Goal: Contribute content

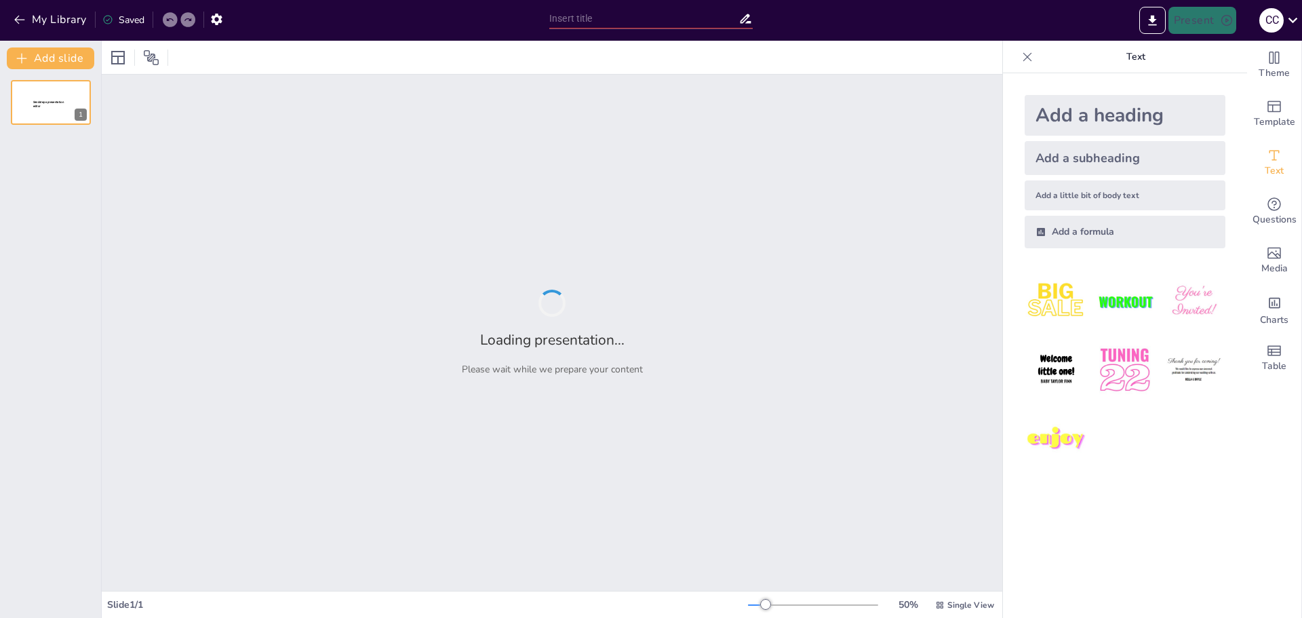
type input "Predictive Modeling of Student Attrition: A Comparative Analysis of Machine Lea…"
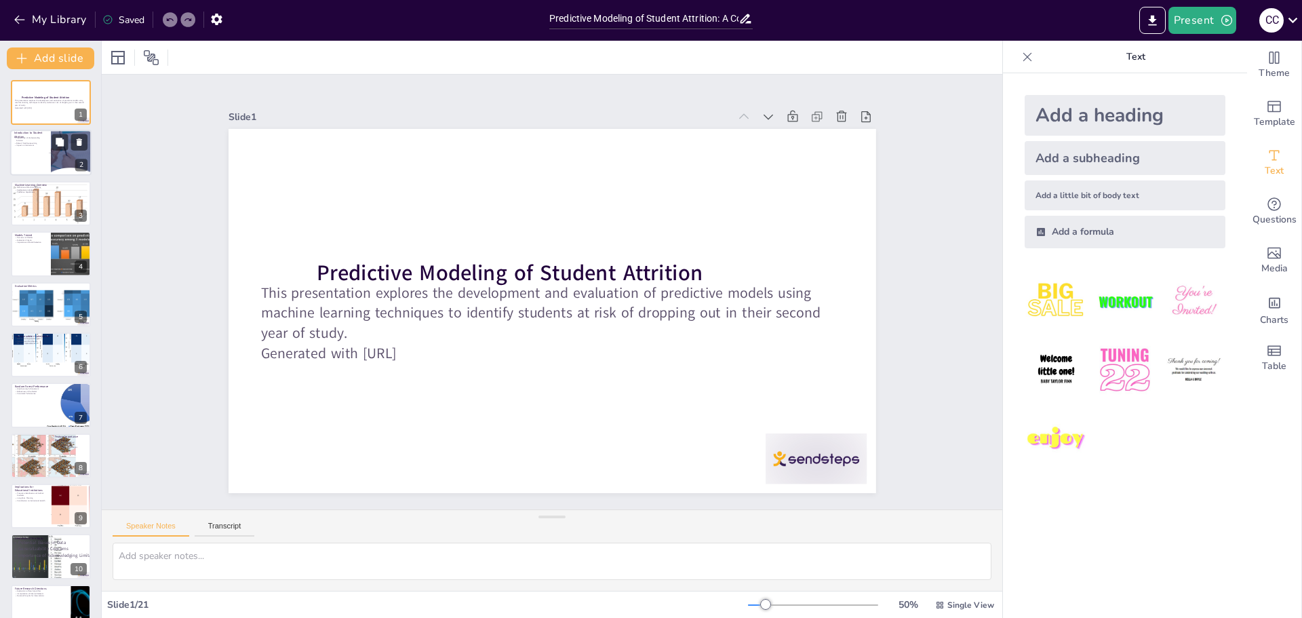
checkbox input "true"
click at [35, 147] on div at bounding box center [50, 153] width 81 height 46
type textarea "Understanding student attrition is essential for institutions to develop effect…"
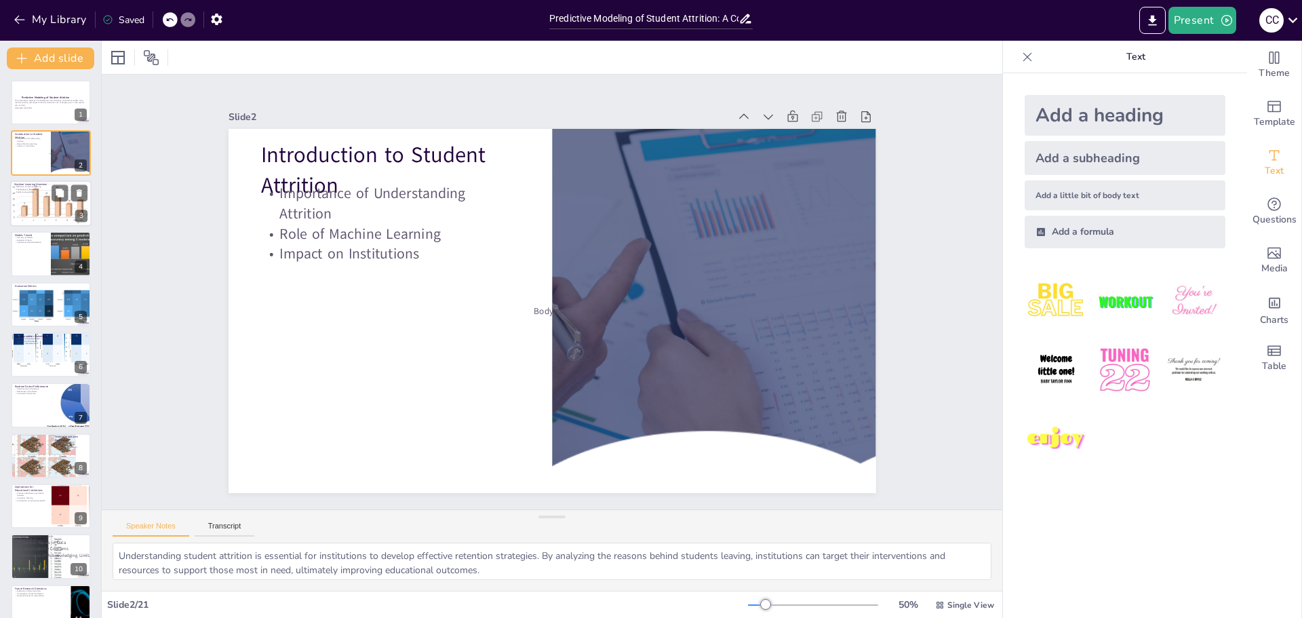
checkbox input "true"
click at [39, 207] on div at bounding box center [50, 203] width 85 height 46
type textarea "Machine learning is a subset of artificial intelligence that focuses on the dev…"
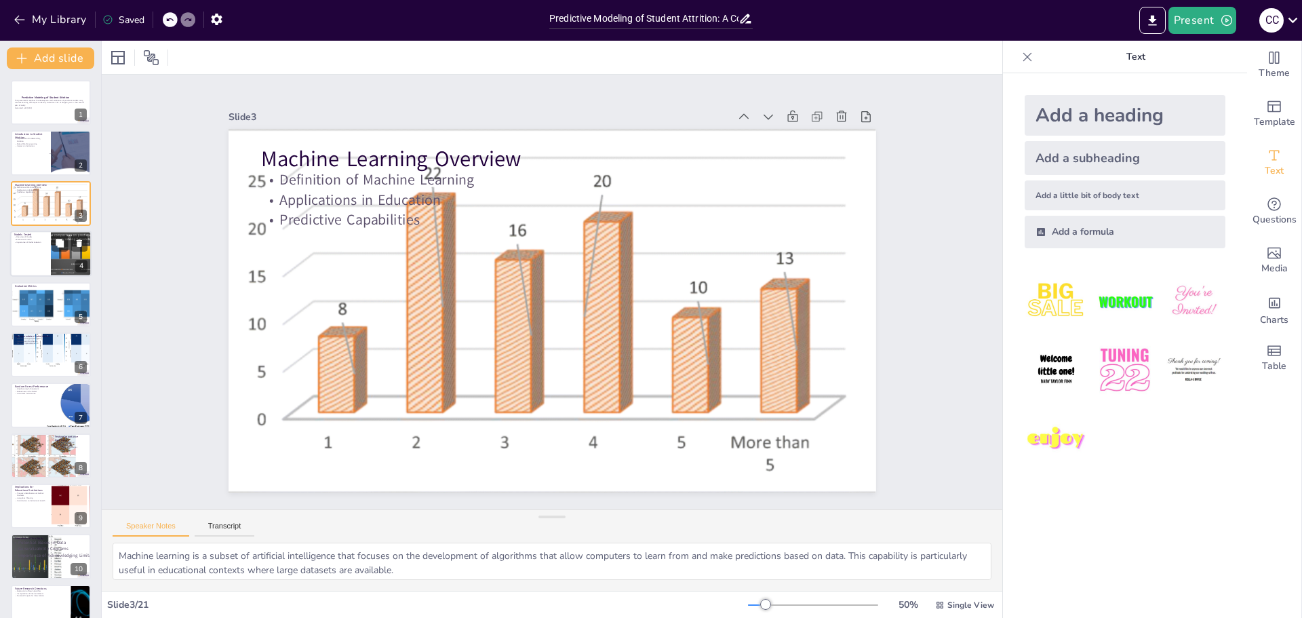
checkbox input "true"
click at [36, 260] on div at bounding box center [50, 254] width 81 height 46
type textarea "The models tested in this study include Logistic Regression, Decision Tree Clas…"
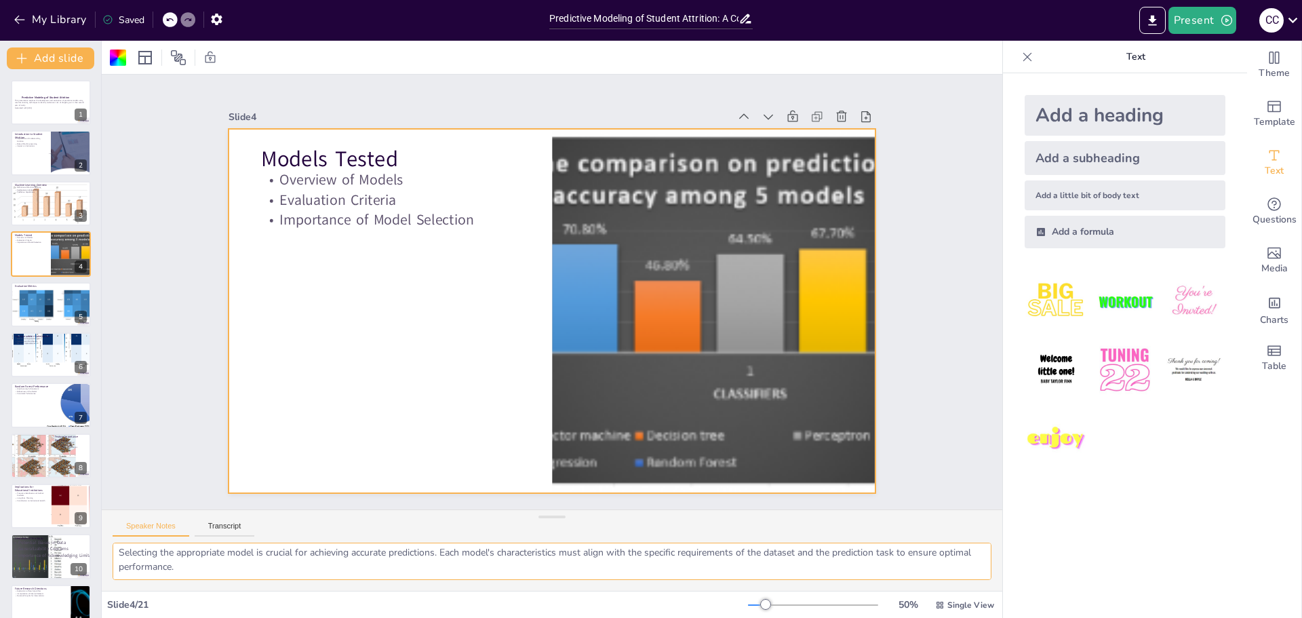
scroll to position [33, 0]
checkbox input "true"
click at [38, 191] on p "Predictive Capabilities" at bounding box center [50, 192] width 73 height 3
type textarea "Machine learning is a subset of artificial intelligence that focuses on the dev…"
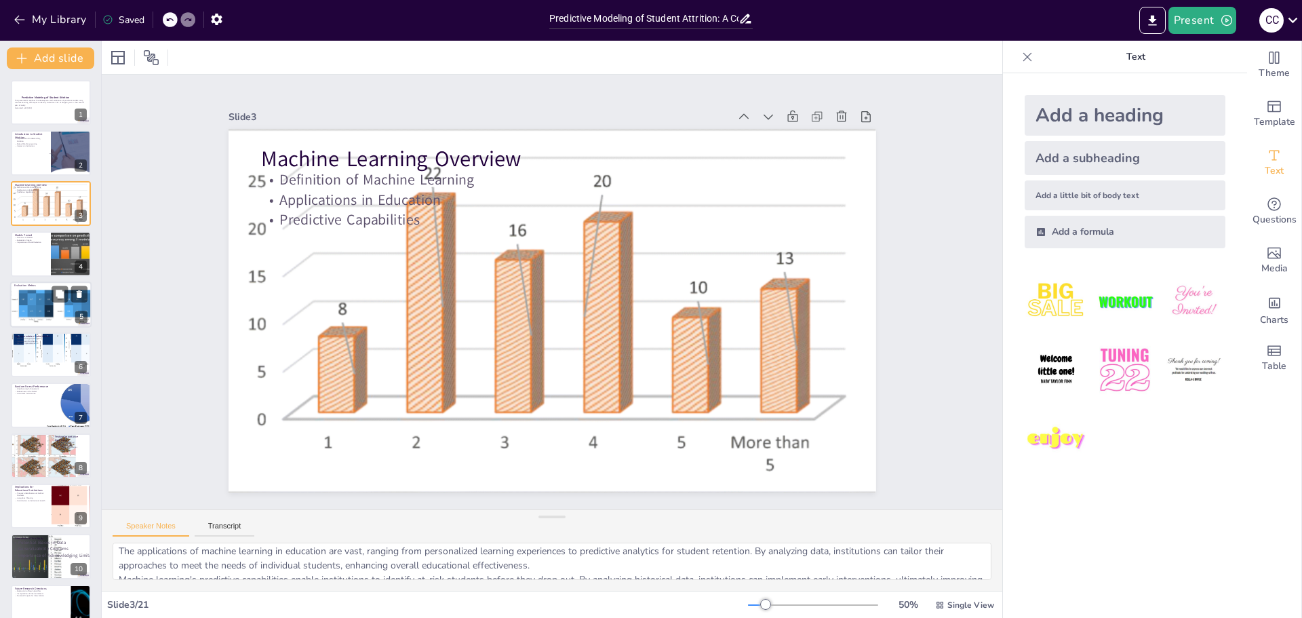
checkbox input "true"
click at [37, 314] on div at bounding box center [54, 294] width 89 height 56
type textarea "The AUC-ROC metric is a critical evaluation tool that helps assess a model's pe…"
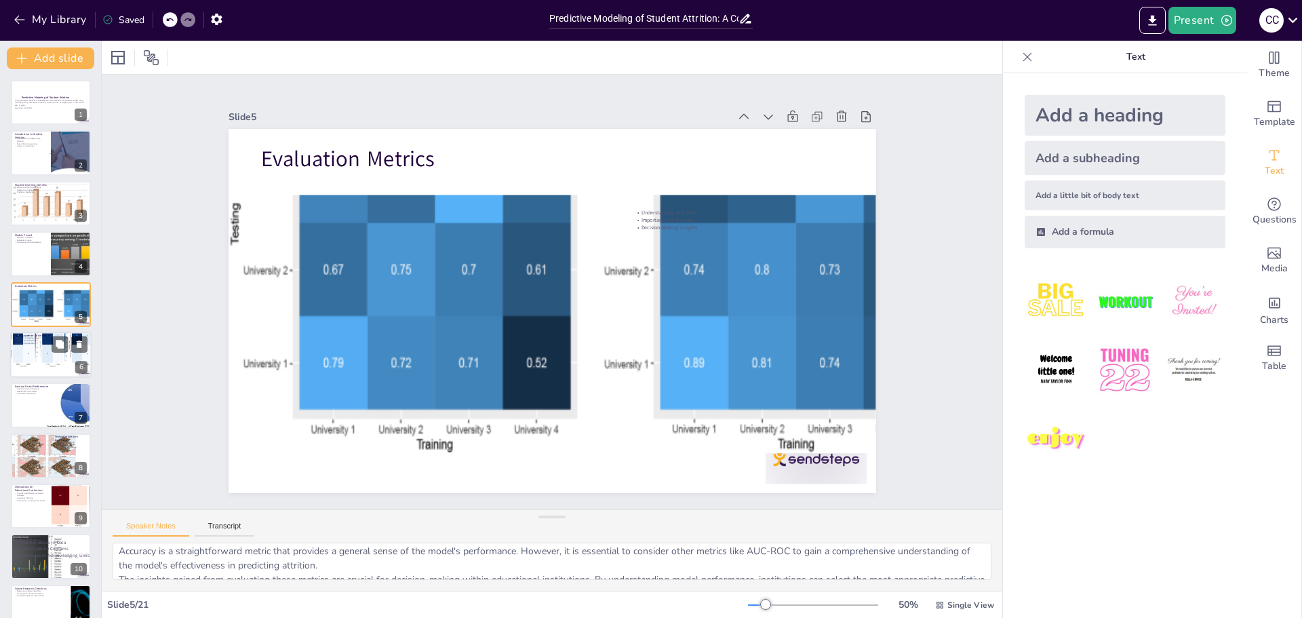
checkbox input "true"
click at [37, 350] on div at bounding box center [53, 345] width 87 height 43
type textarea "Hyperparameters are critical settings in machine learning models that govern th…"
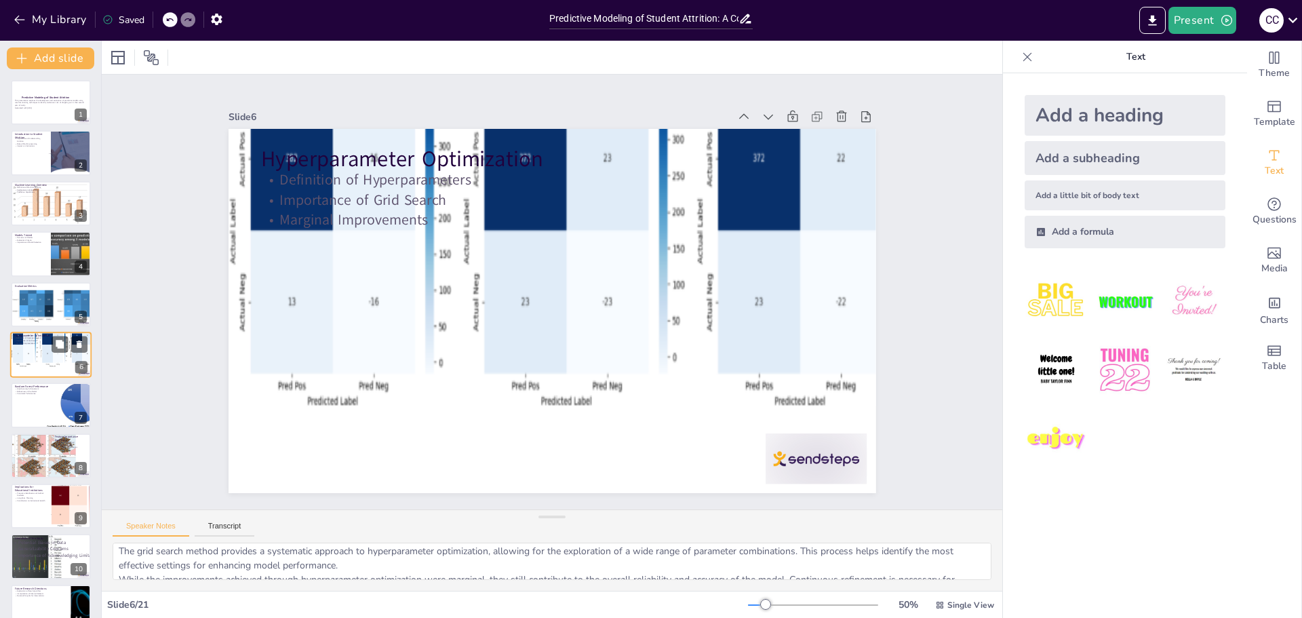
scroll to position [12, 0]
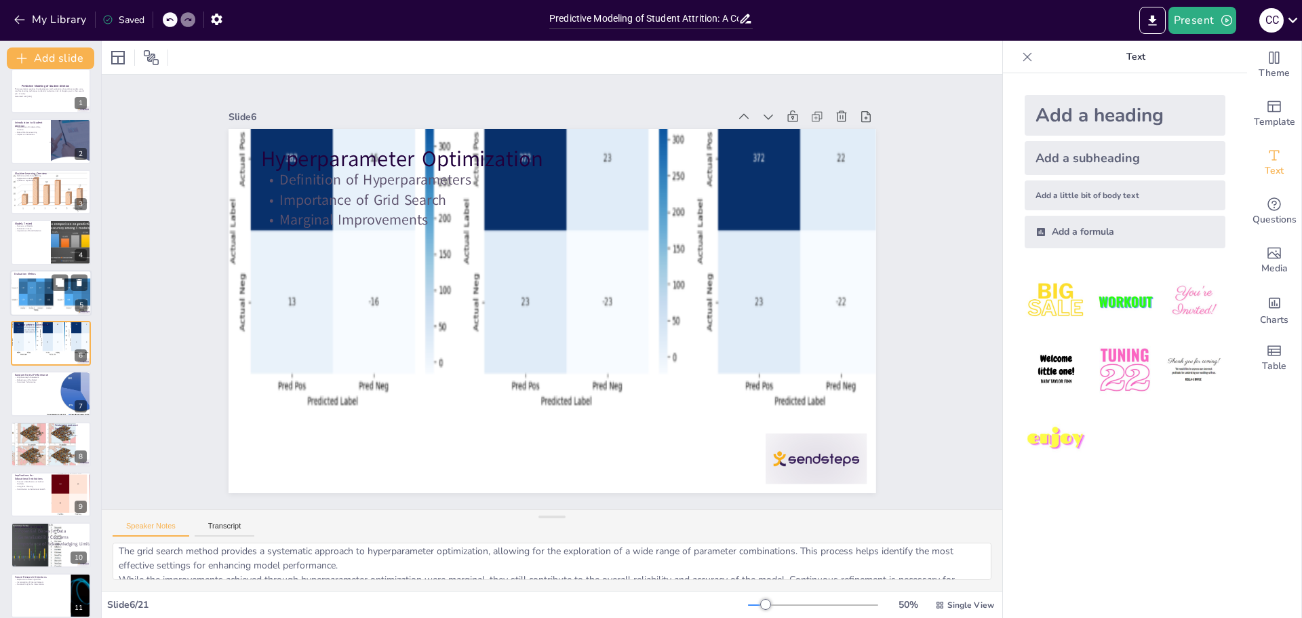
checkbox input "true"
click at [39, 286] on div at bounding box center [54, 282] width 89 height 56
type textarea "The AUC-ROC metric is a critical evaluation tool that helps assess a model's pe…"
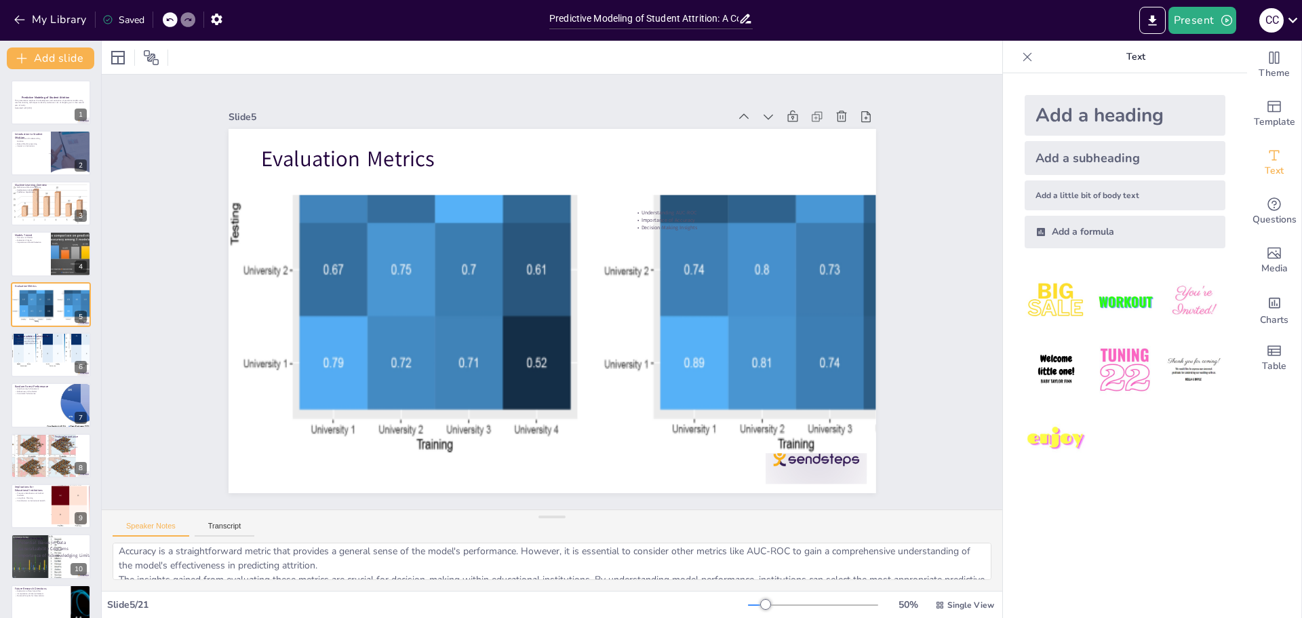
checkbox input "true"
